Goal: Task Accomplishment & Management: Use online tool/utility

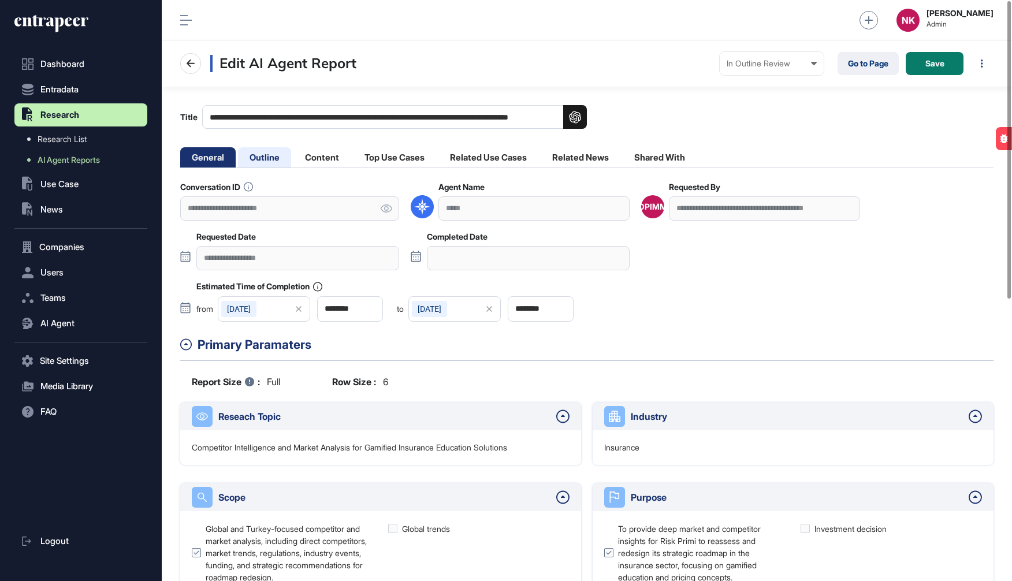
click at [269, 152] on li "Outline" at bounding box center [264, 157] width 53 height 20
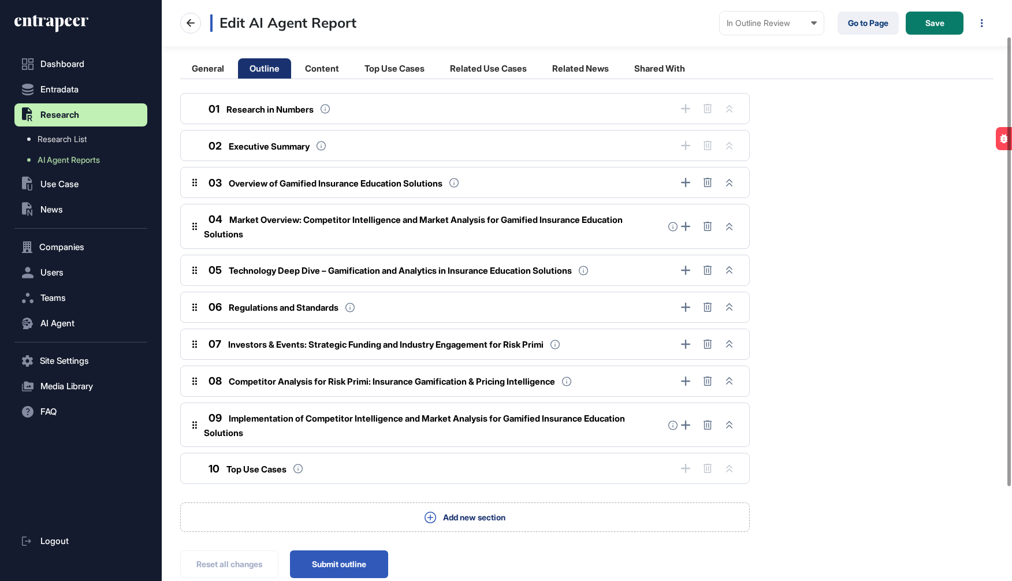
scroll to position [158, 0]
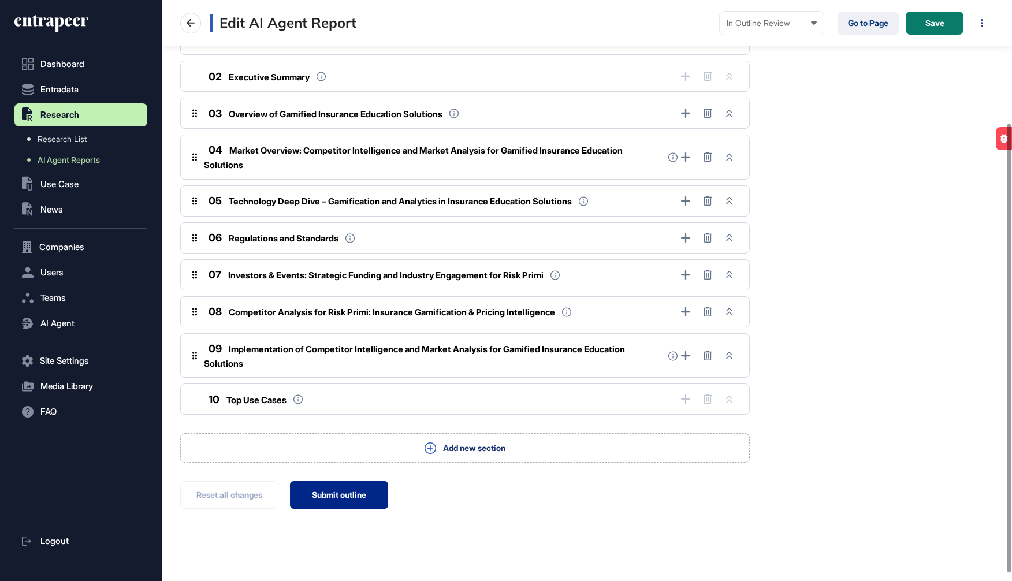
click at [319, 492] on button "Submit outline" at bounding box center [339, 495] width 98 height 28
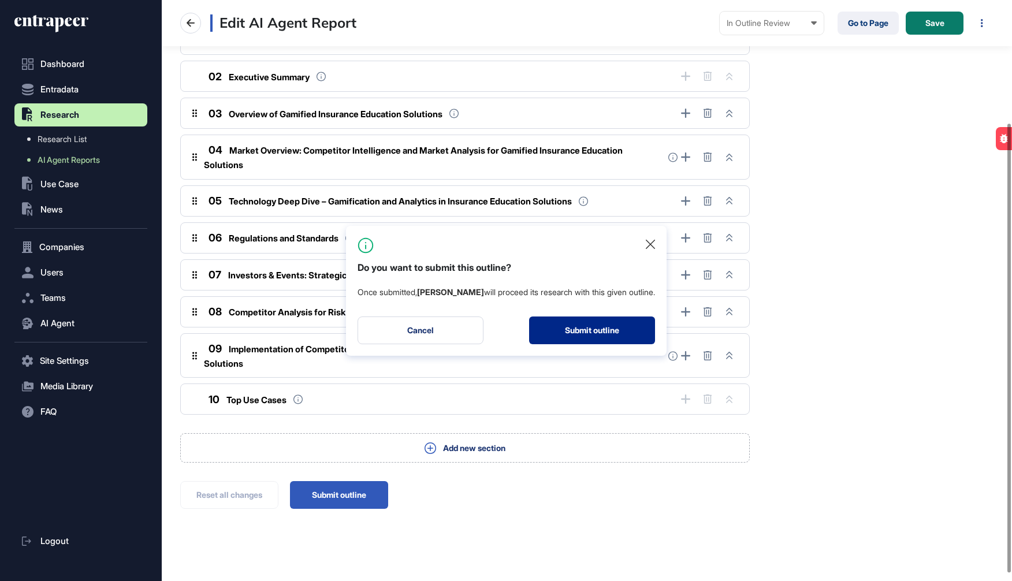
click at [586, 325] on button "Submit outline" at bounding box center [592, 331] width 126 height 28
